Goal: Task Accomplishment & Management: Complete application form

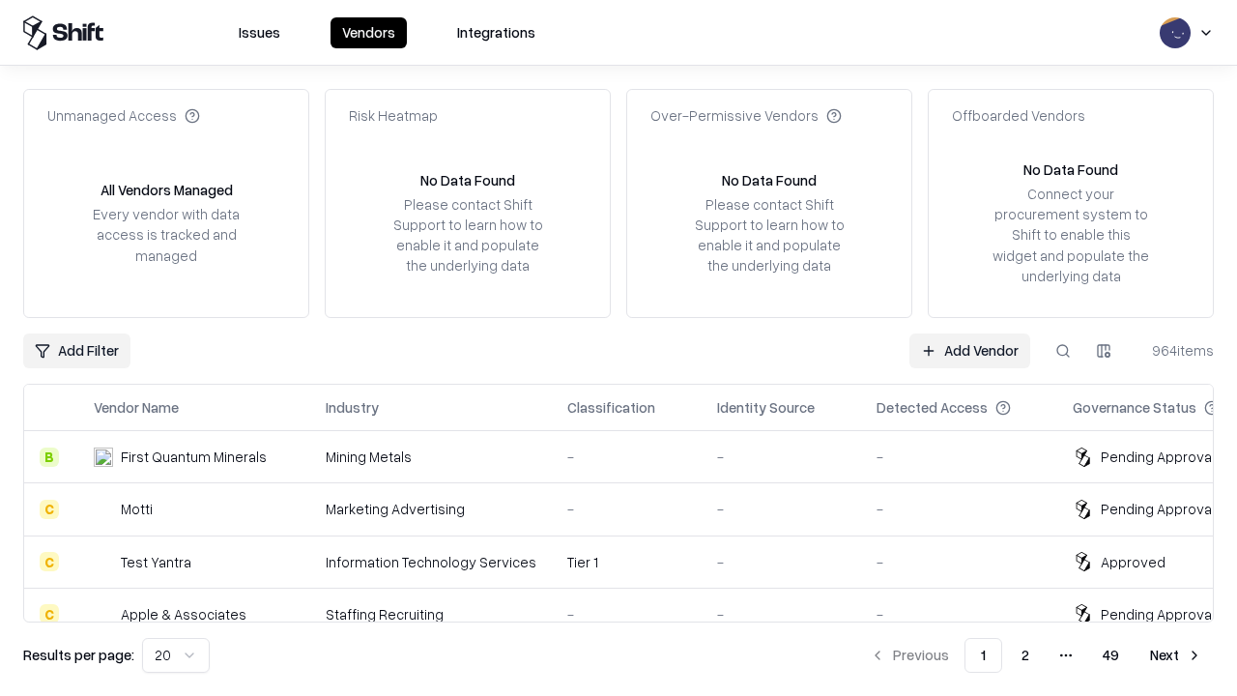
click at [970, 350] on link "Add Vendor" at bounding box center [970, 351] width 121 height 35
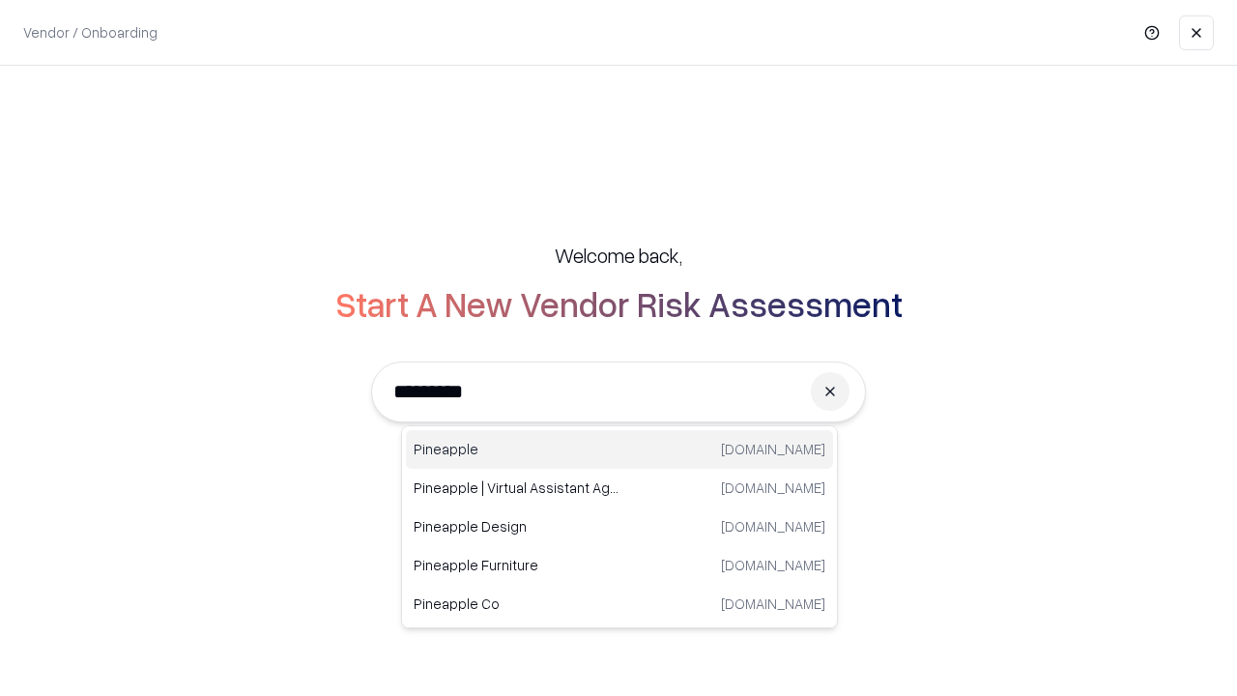
click at [620, 450] on div "Pineapple pineappleenergy.com" at bounding box center [619, 449] width 427 height 39
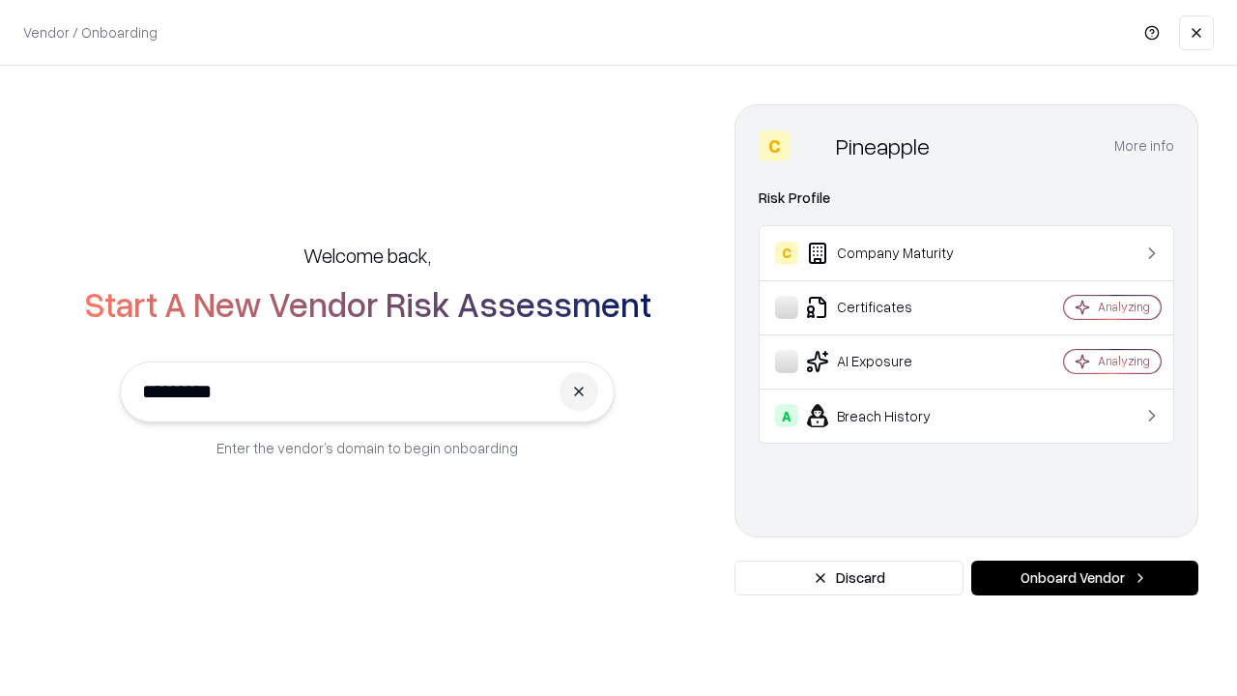
type input "*********"
click at [1085, 578] on button "Onboard Vendor" at bounding box center [1085, 578] width 227 height 35
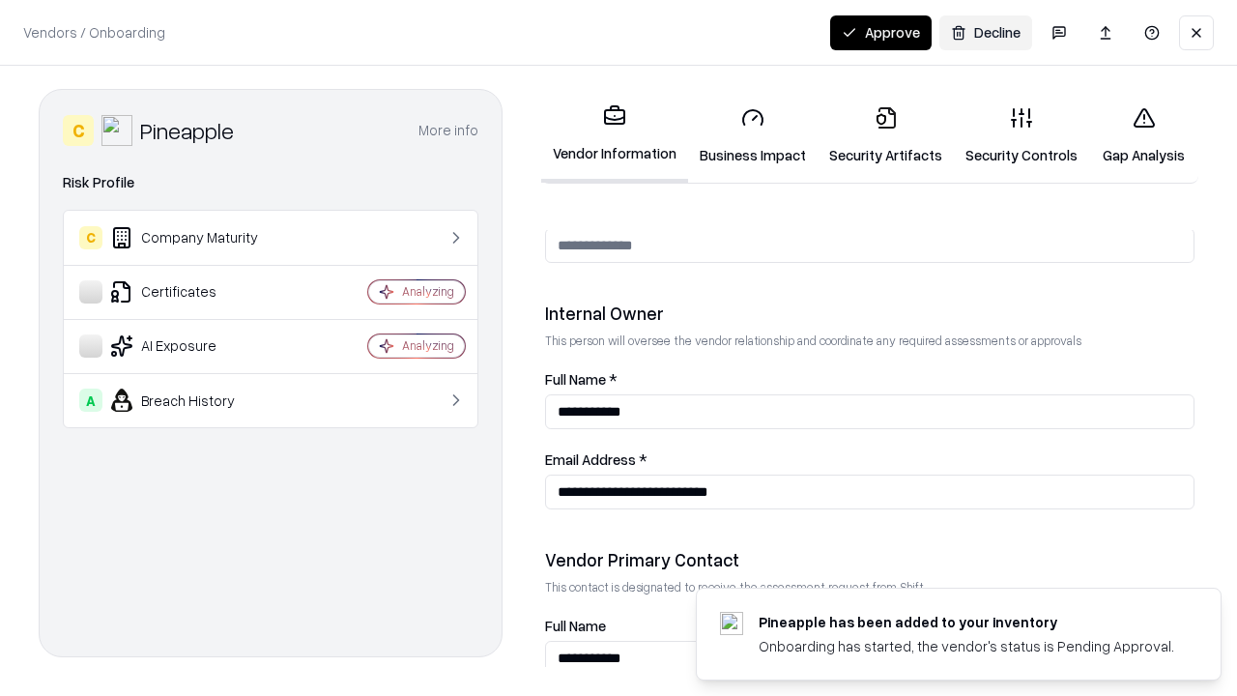
scroll to position [1001, 0]
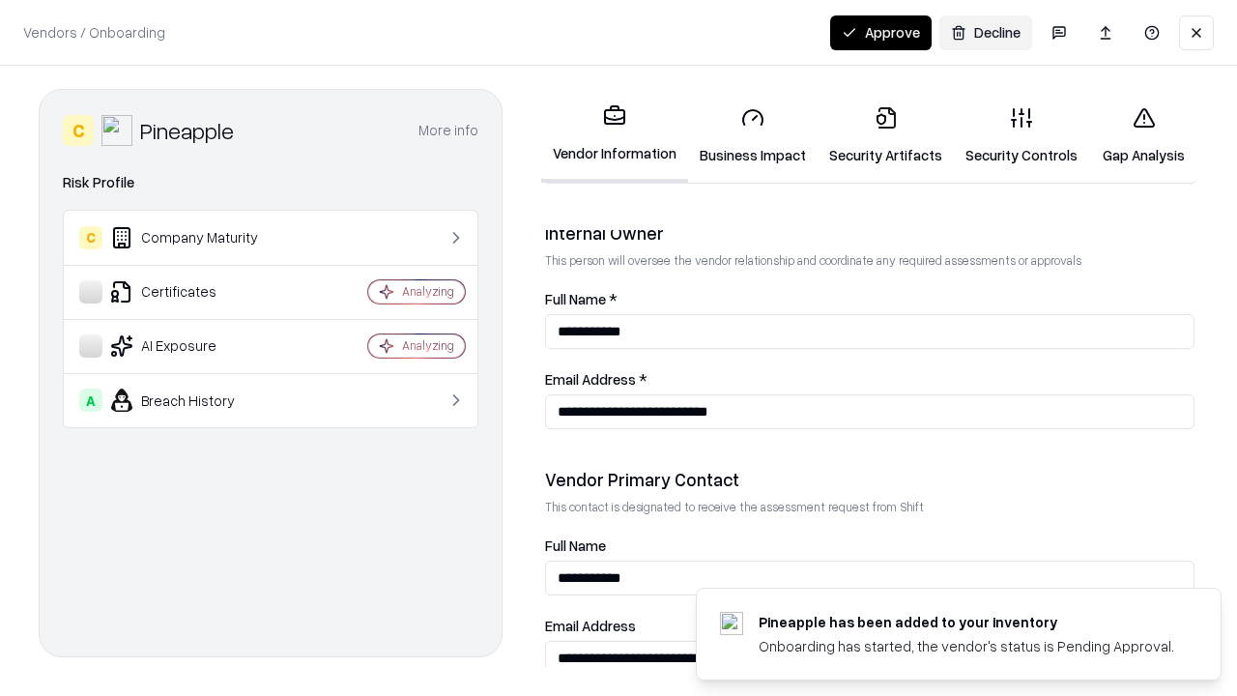
click at [885, 135] on link "Security Artifacts" at bounding box center [886, 136] width 136 height 90
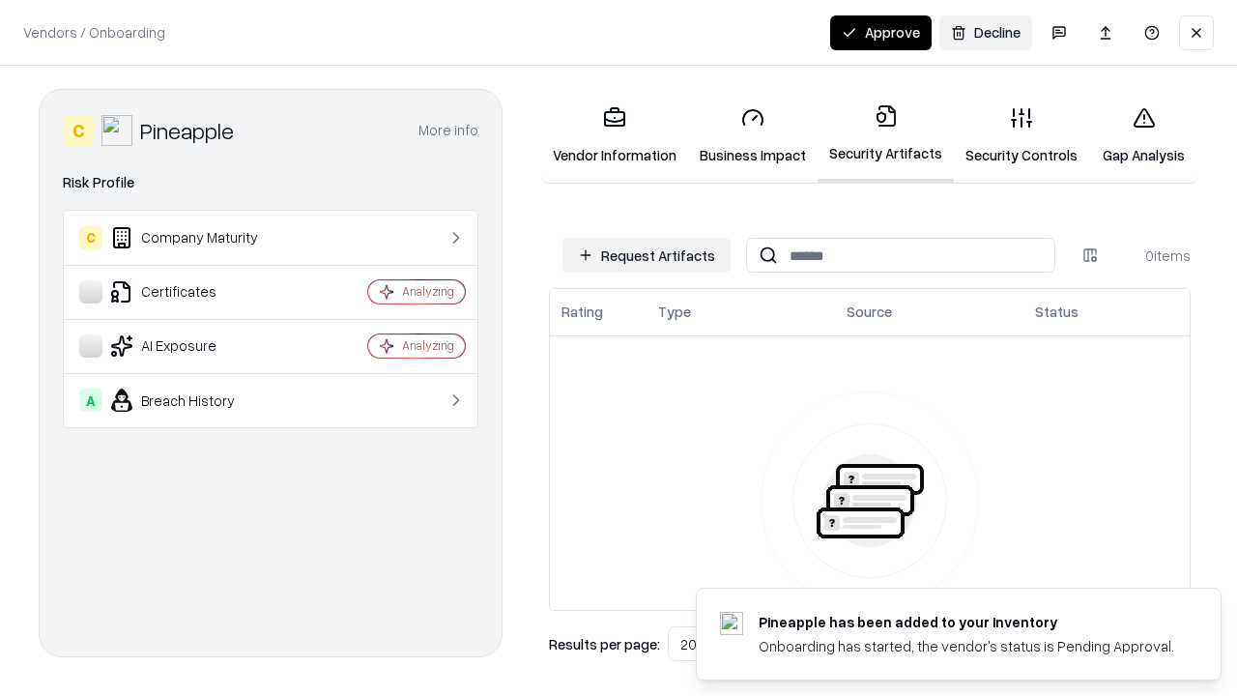
click at [647, 255] on button "Request Artifacts" at bounding box center [647, 255] width 168 height 35
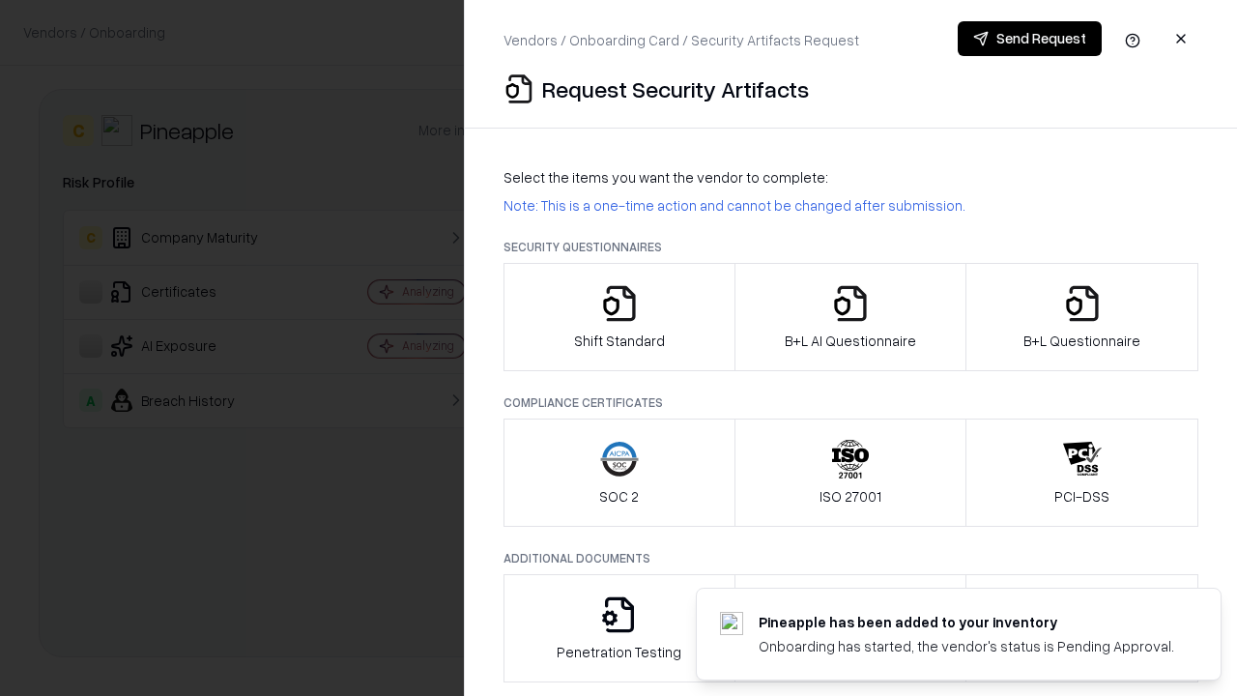
click at [1082, 317] on icon "button" at bounding box center [1082, 303] width 39 height 39
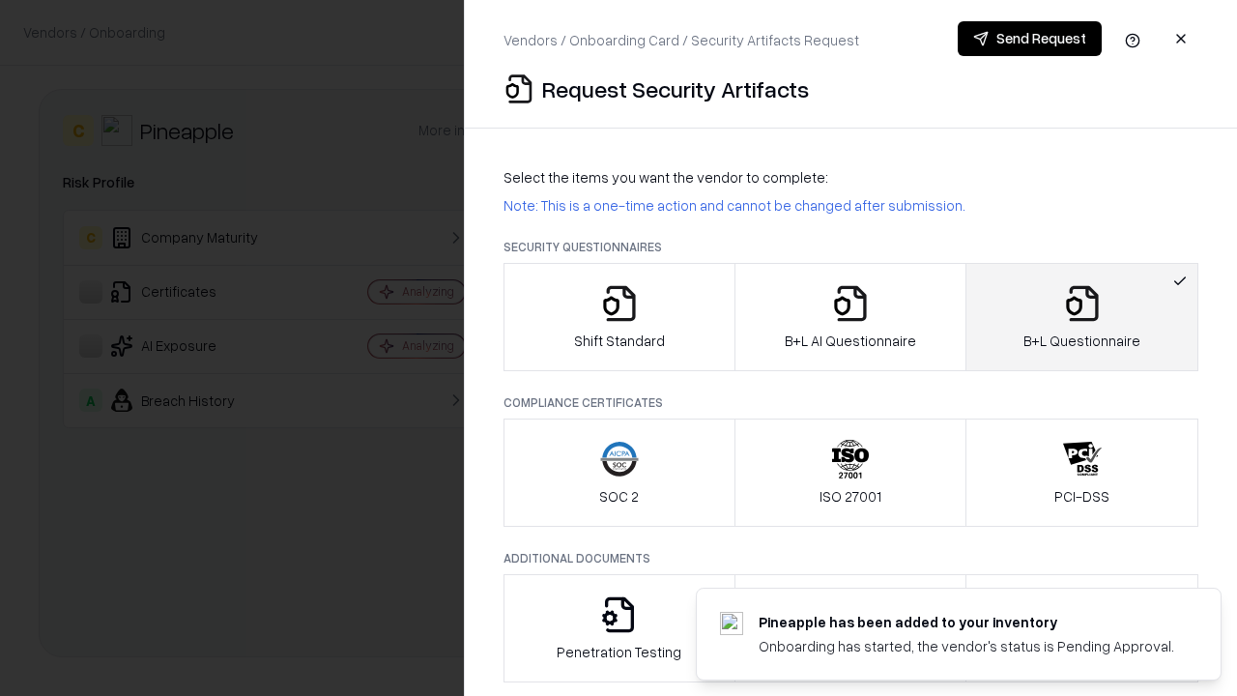
click at [850, 317] on icon "button" at bounding box center [850, 303] width 39 height 39
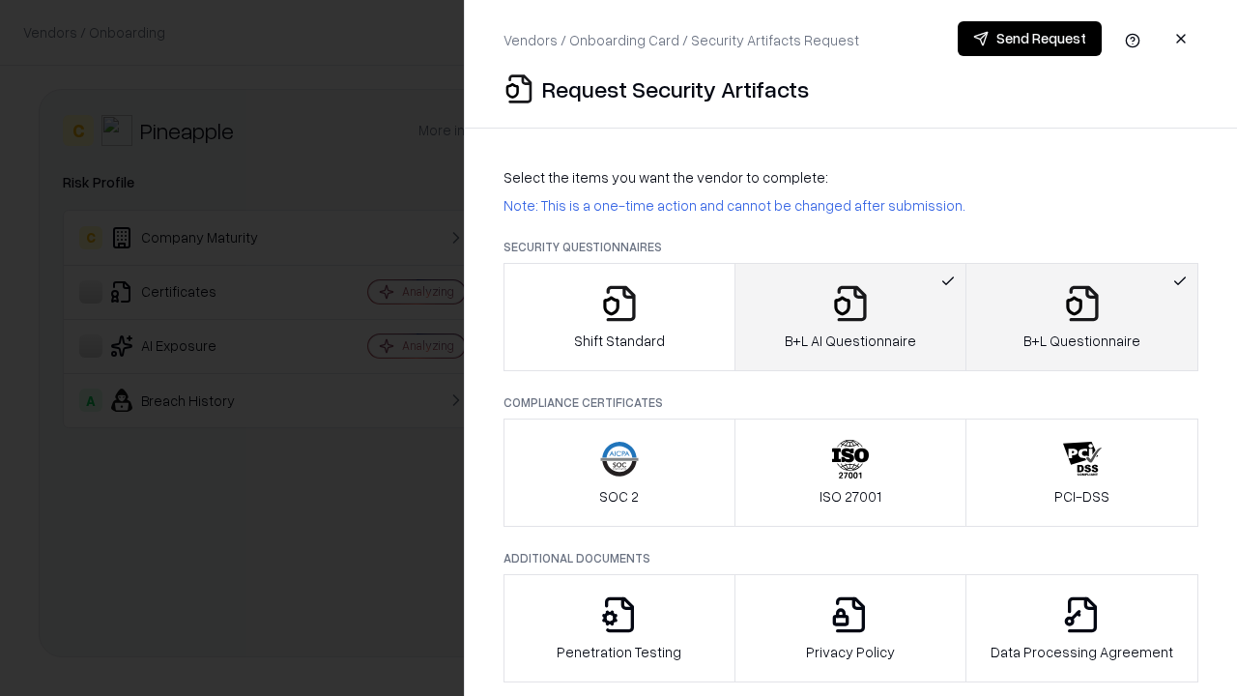
click at [1030, 39] on button "Send Request" at bounding box center [1030, 38] width 144 height 35
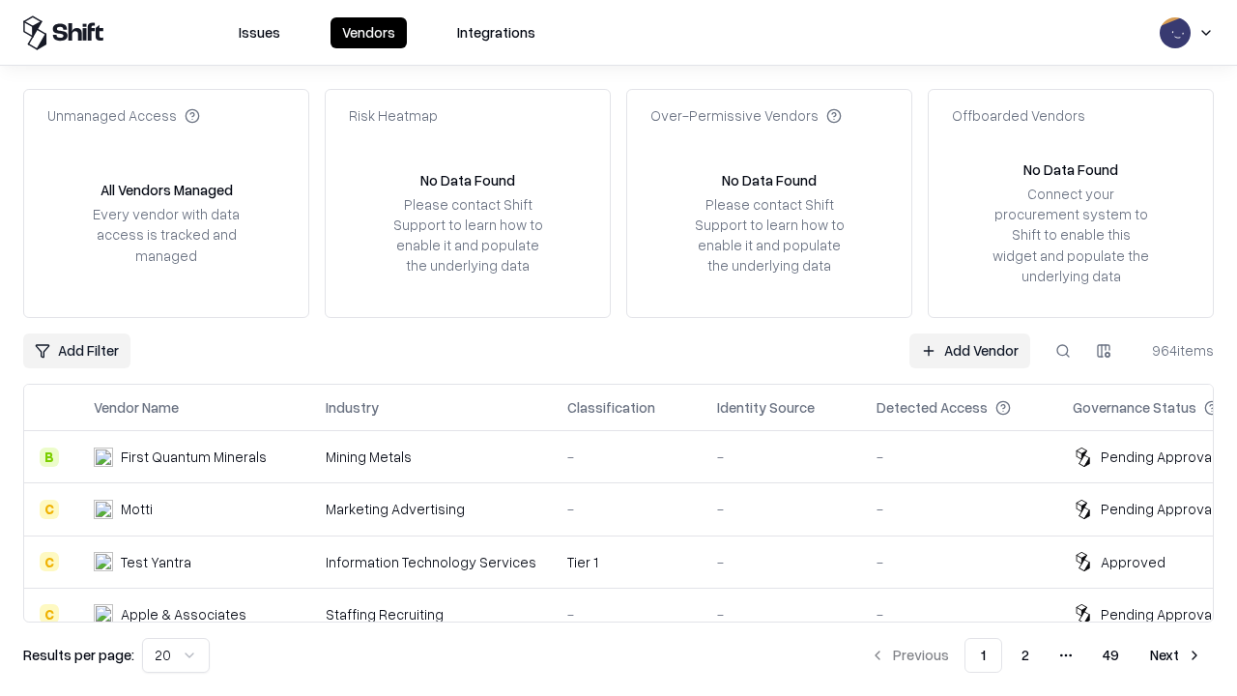
click at [1063, 350] on button at bounding box center [1063, 351] width 35 height 35
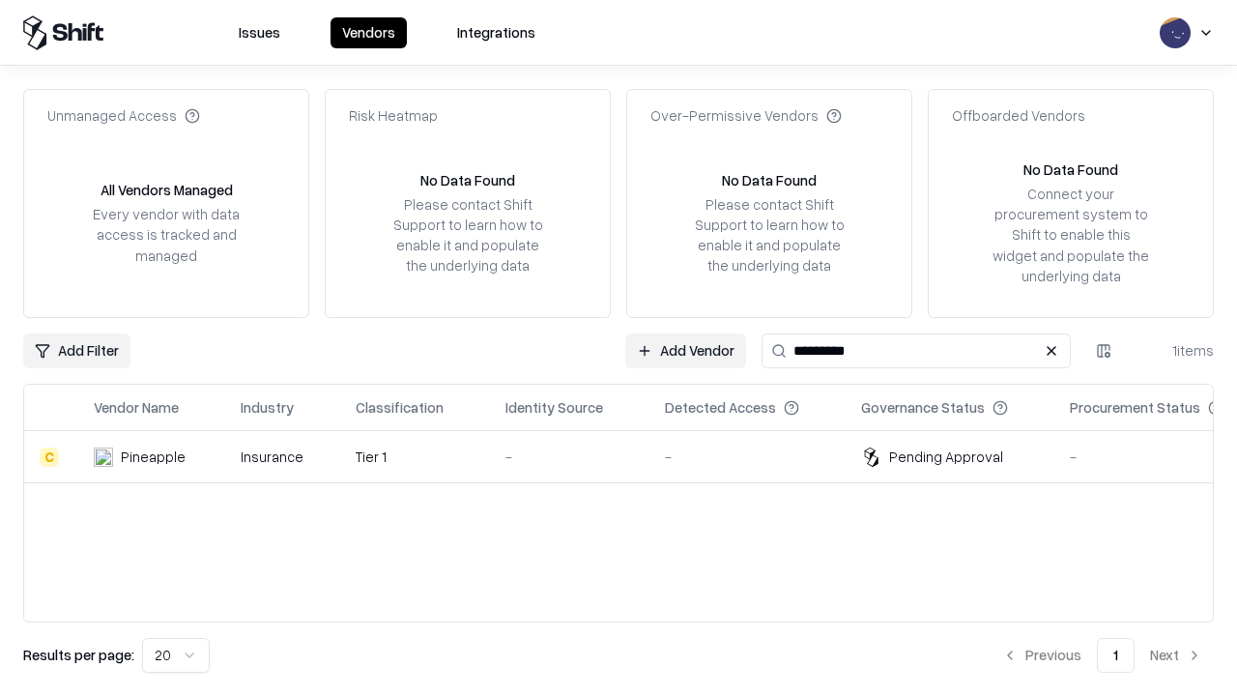
type input "*********"
click at [630, 456] on div "-" at bounding box center [570, 457] width 129 height 20
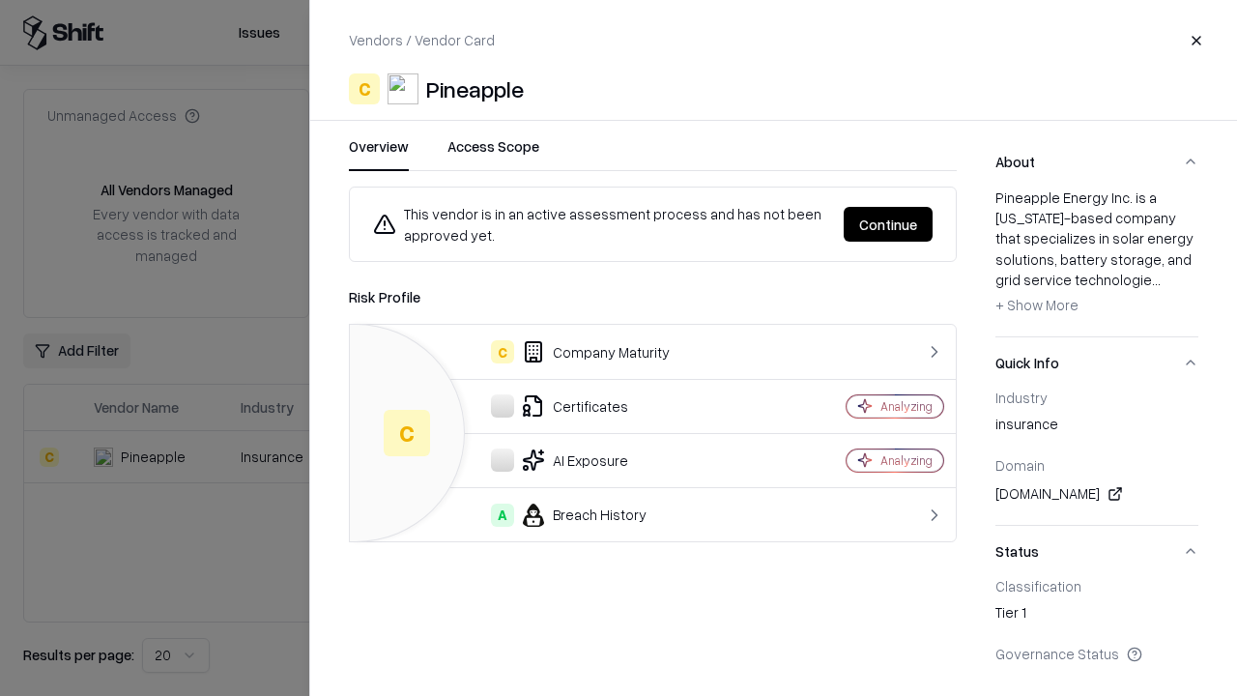
click at [888, 224] on button "Continue" at bounding box center [888, 224] width 89 height 35
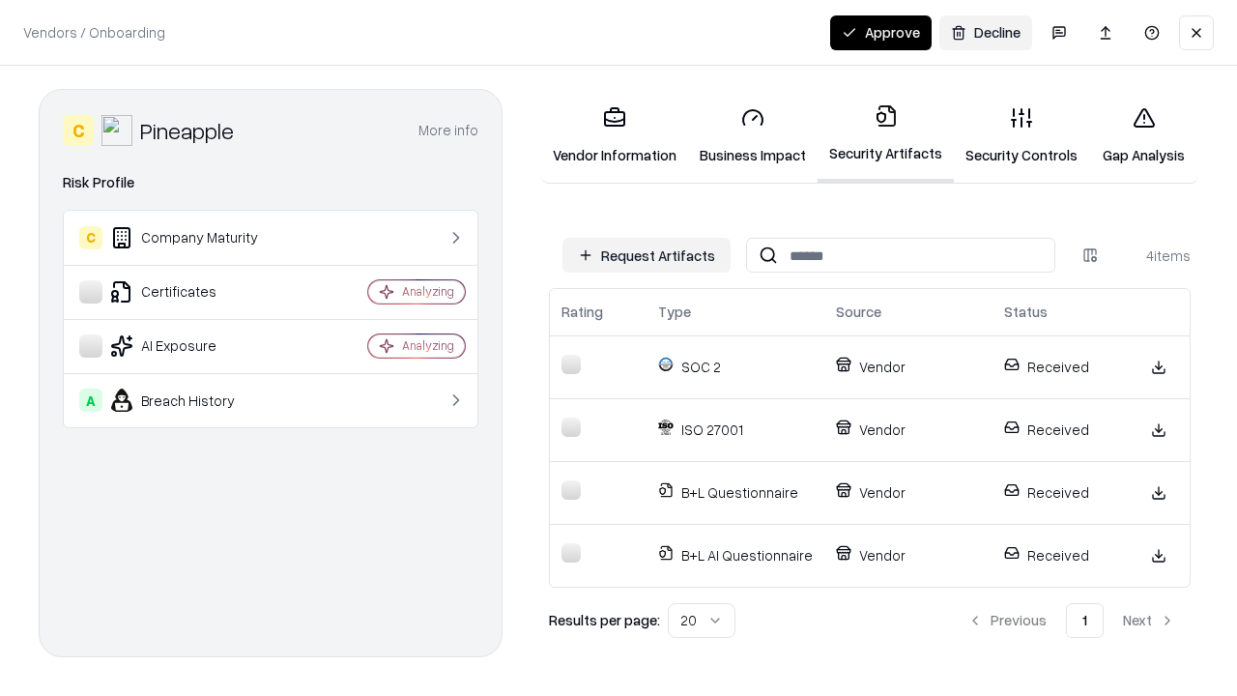
click at [881, 32] on button "Approve" at bounding box center [881, 32] width 102 height 35
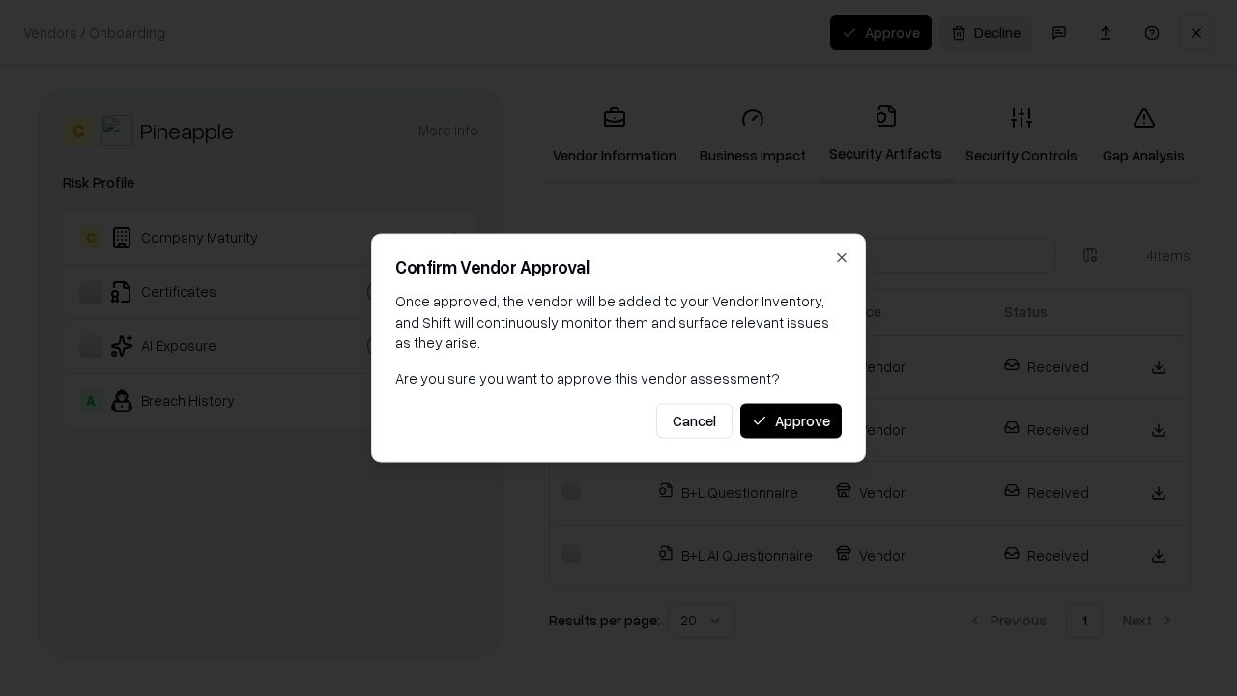
click at [791, 421] on button "Approve" at bounding box center [791, 420] width 102 height 35
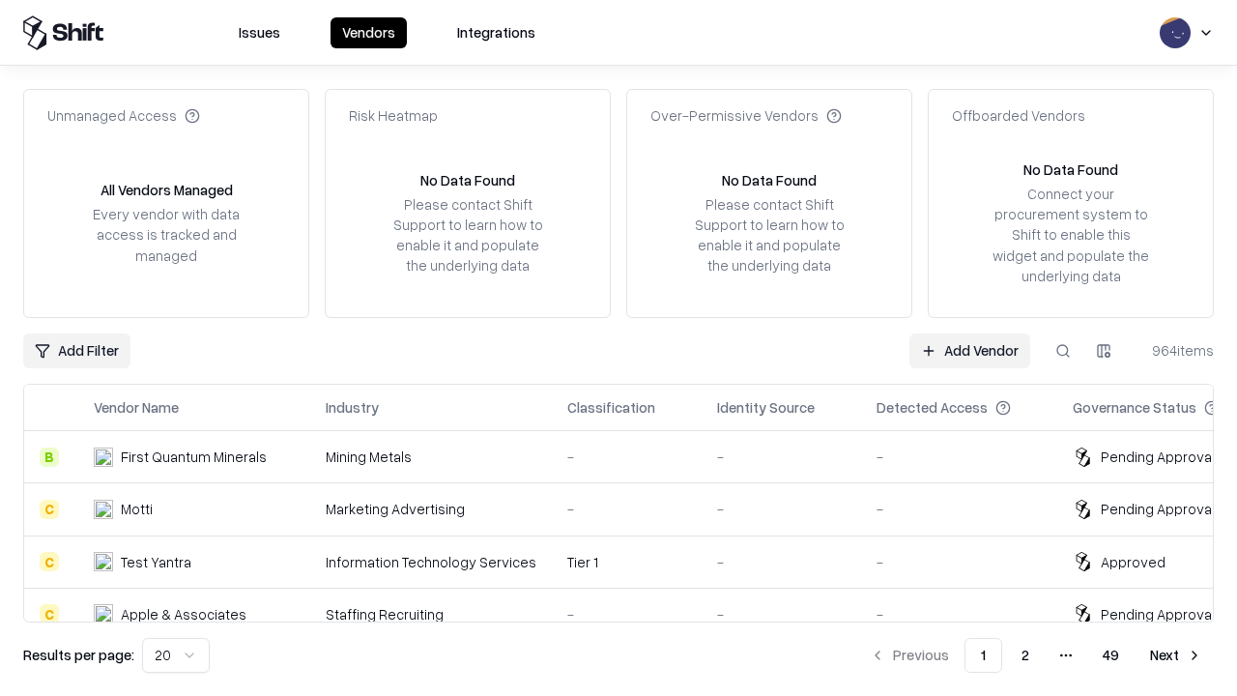
type input "*********"
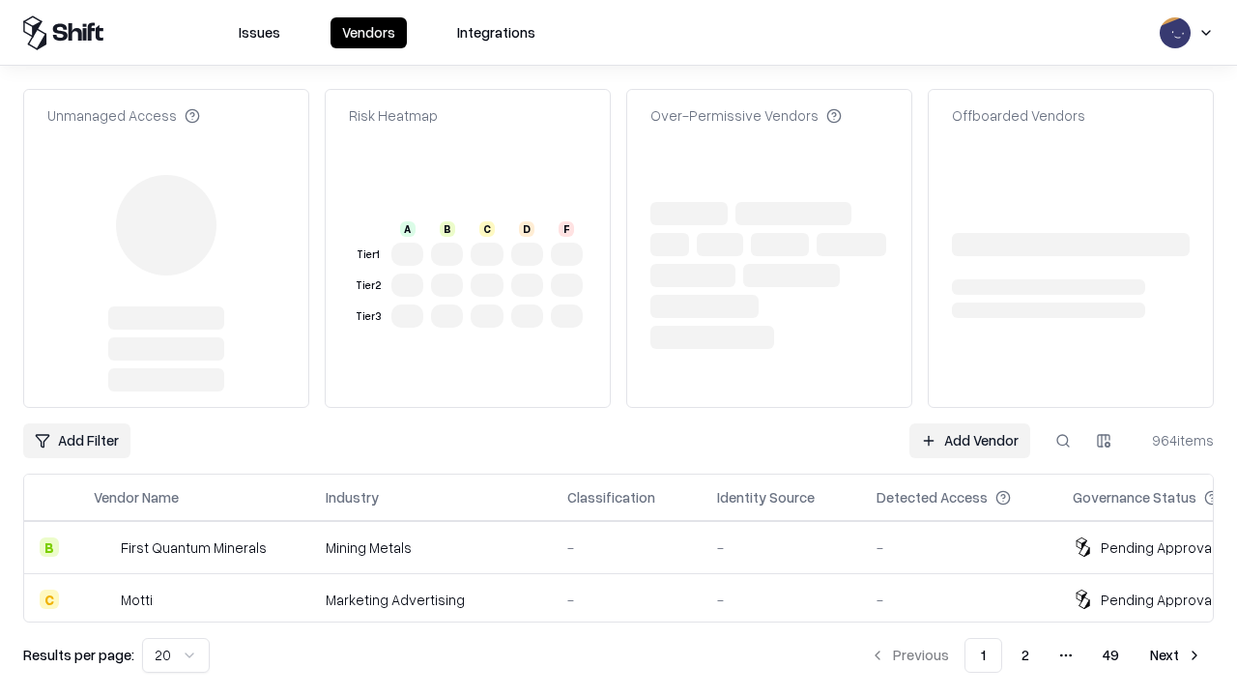
click at [970, 423] on link "Add Vendor" at bounding box center [970, 440] width 121 height 35
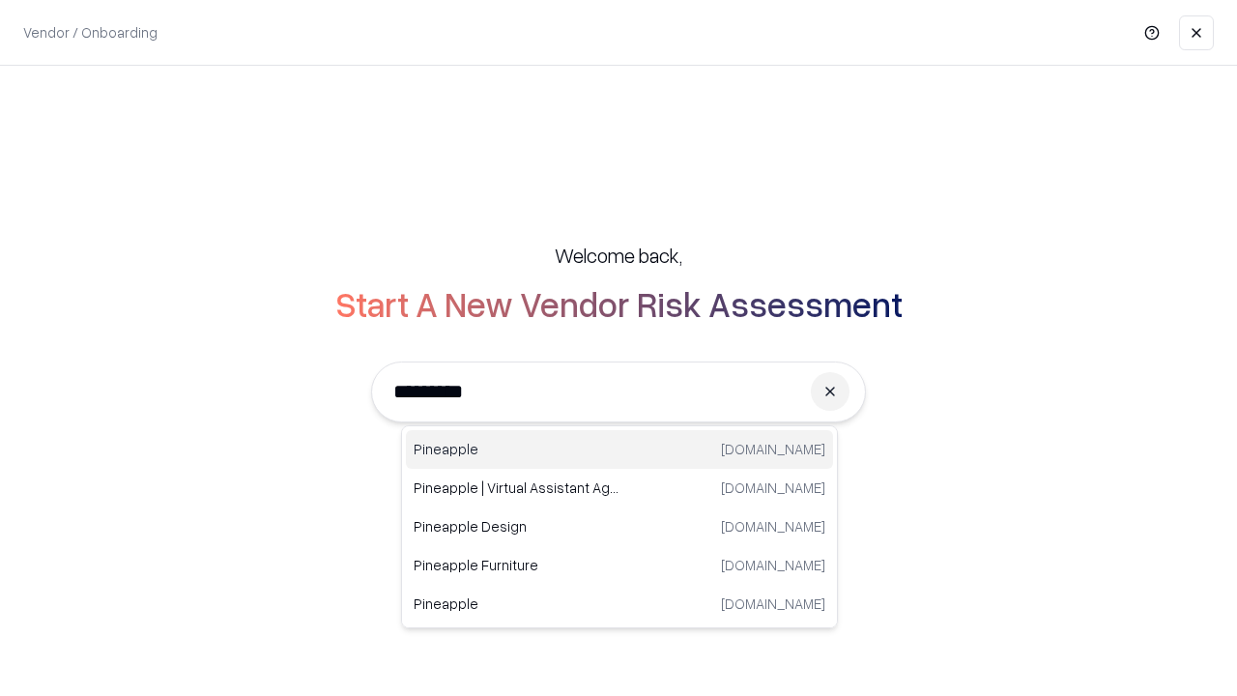
click at [620, 450] on div "Pineapple [DOMAIN_NAME]" at bounding box center [619, 449] width 427 height 39
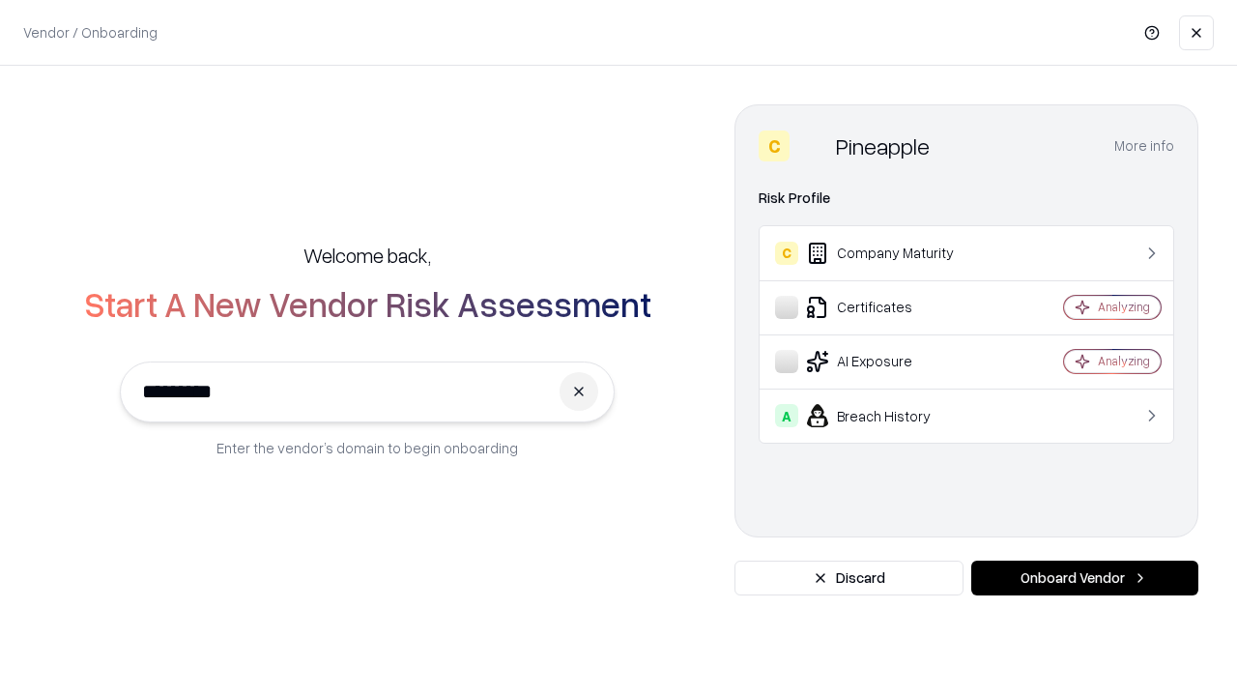
type input "*********"
click at [1085, 578] on button "Onboard Vendor" at bounding box center [1085, 578] width 227 height 35
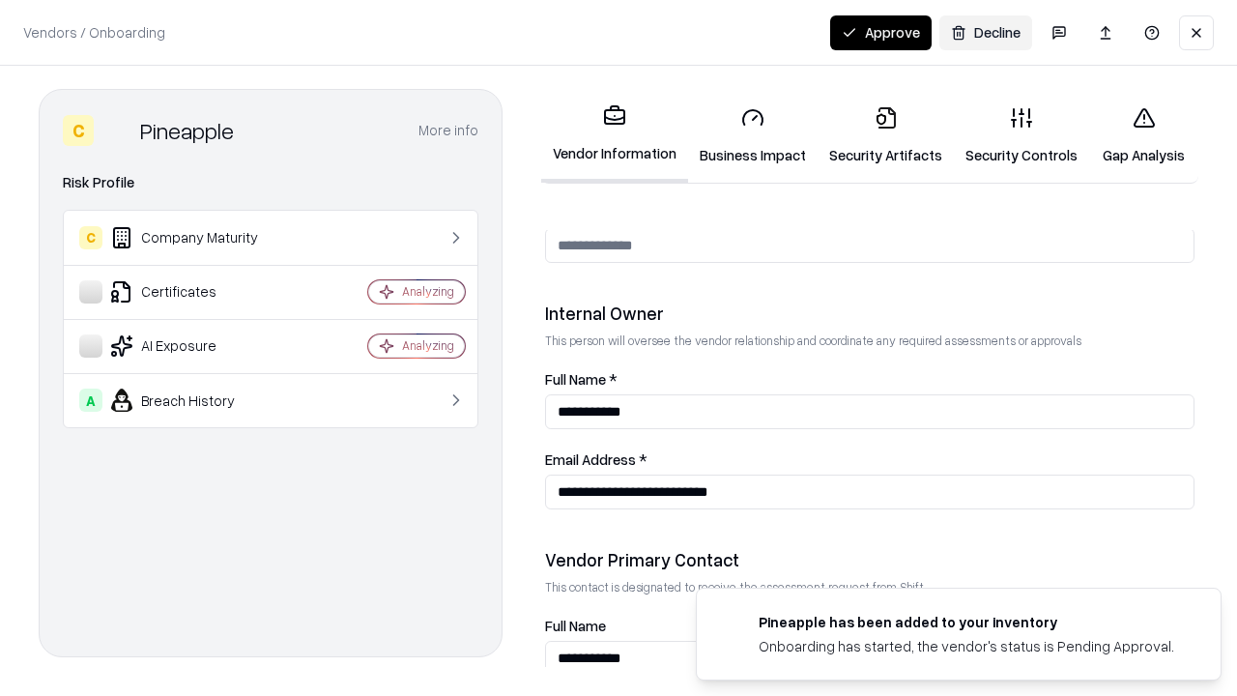
scroll to position [1001, 0]
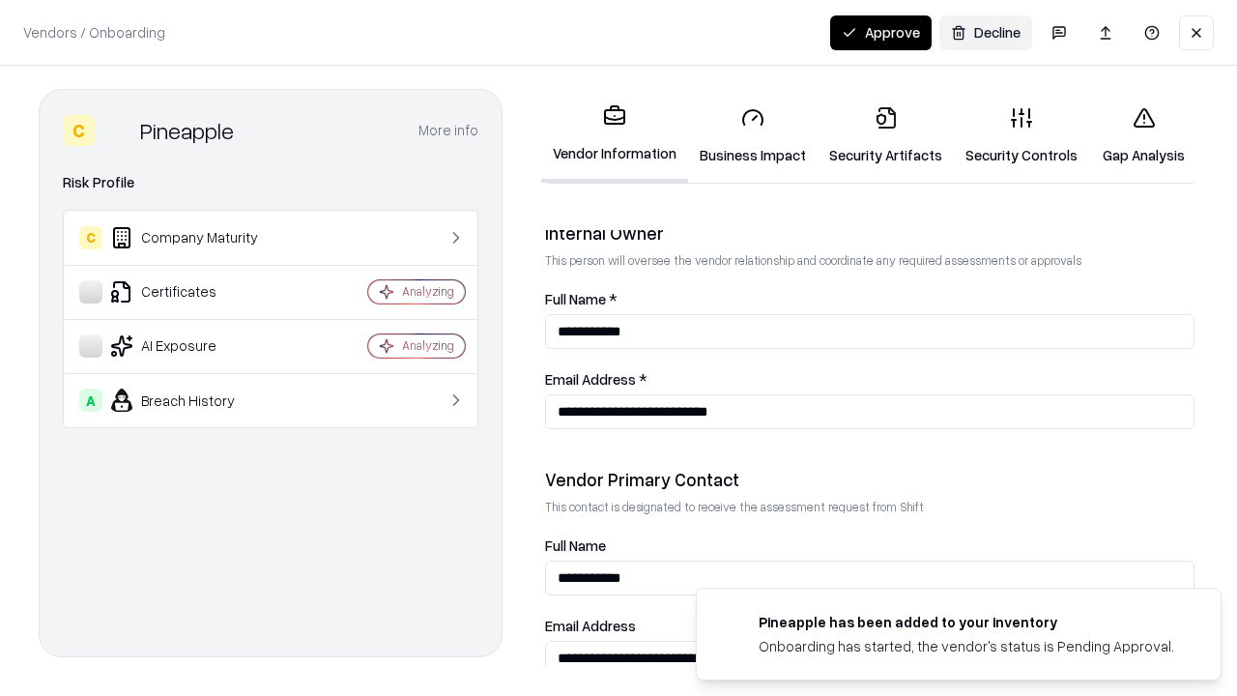
click at [881, 32] on button "Approve" at bounding box center [881, 32] width 102 height 35
